Goal: Task Accomplishment & Management: Complete application form

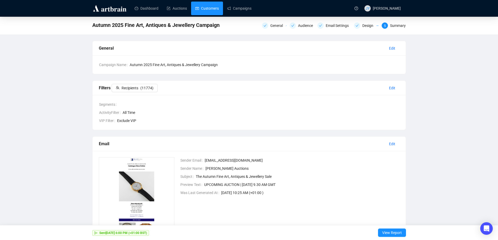
click at [207, 7] on link "Customers" at bounding box center [207, 9] width 24 height 14
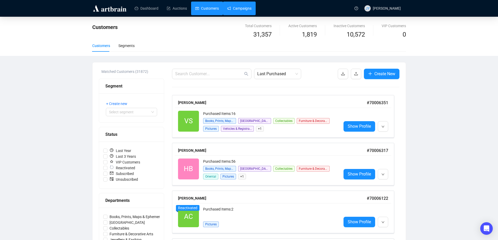
click at [243, 7] on link "Campaigns" at bounding box center [239, 9] width 24 height 14
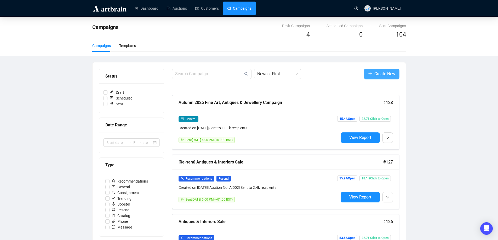
click at [382, 73] on span "Create New" at bounding box center [385, 74] width 21 height 7
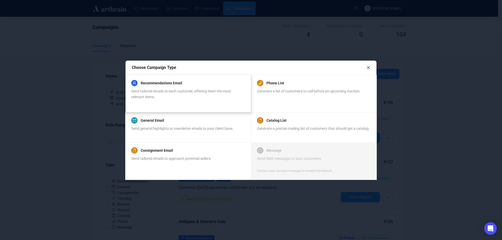
click at [157, 88] on div "Recommendations Email Send tailored emails to each customer, offering them the …" at bounding box center [188, 90] width 114 height 20
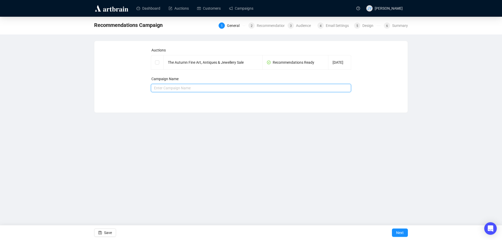
click at [157, 88] on input "text" at bounding box center [251, 88] width 201 height 8
click at [174, 86] on input "Autumn 2024 Fine Art, Antiques & Jewellery Campaign" at bounding box center [251, 88] width 201 height 8
type input "Autumn 2025 Fine Art, Antiques & Jewellery Campaign"
click at [402, 232] on span "Next" at bounding box center [400, 233] width 8 height 15
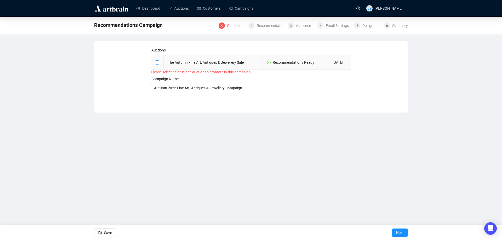
click at [156, 62] on input "checkbox" at bounding box center [157, 62] width 4 height 4
checkbox input "true"
